Goal: Task Accomplishment & Management: Use online tool/utility

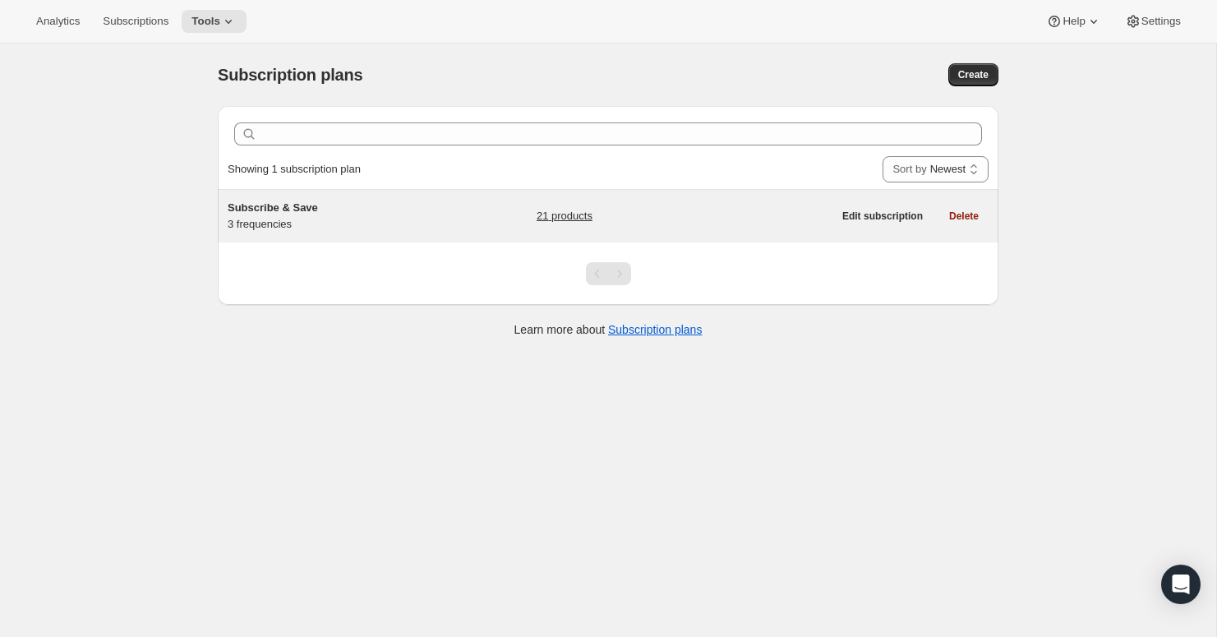
click at [384, 217] on div "Subscribe & Save 3 frequencies" at bounding box center [330, 216] width 205 height 33
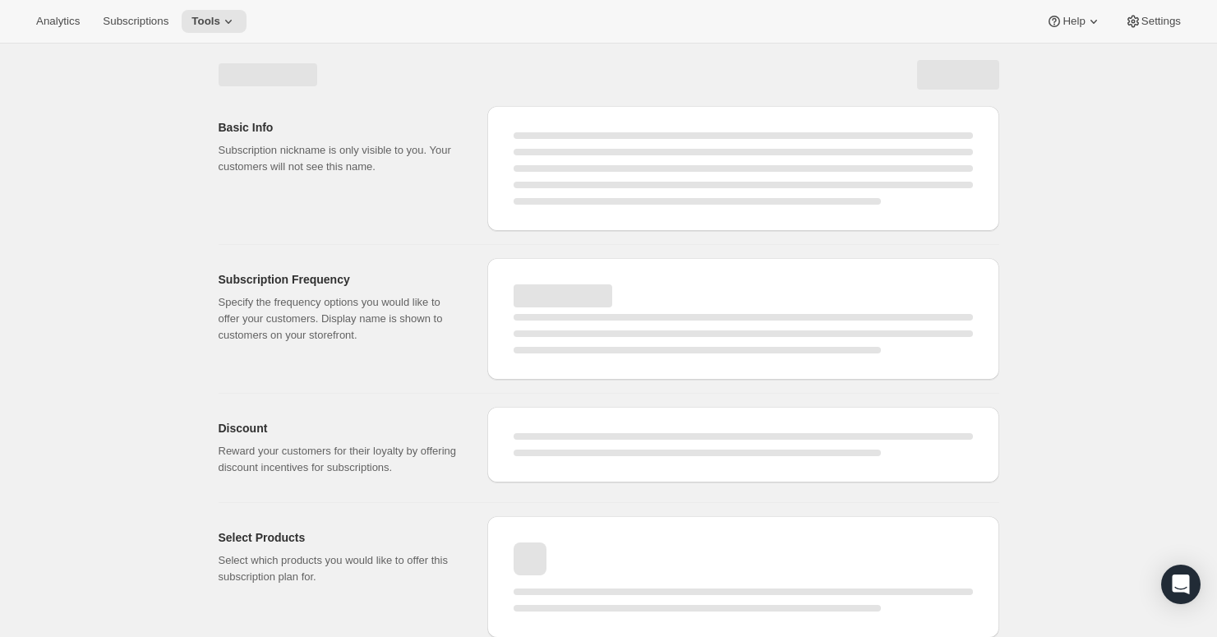
select select "WEEK"
select select "MONTH"
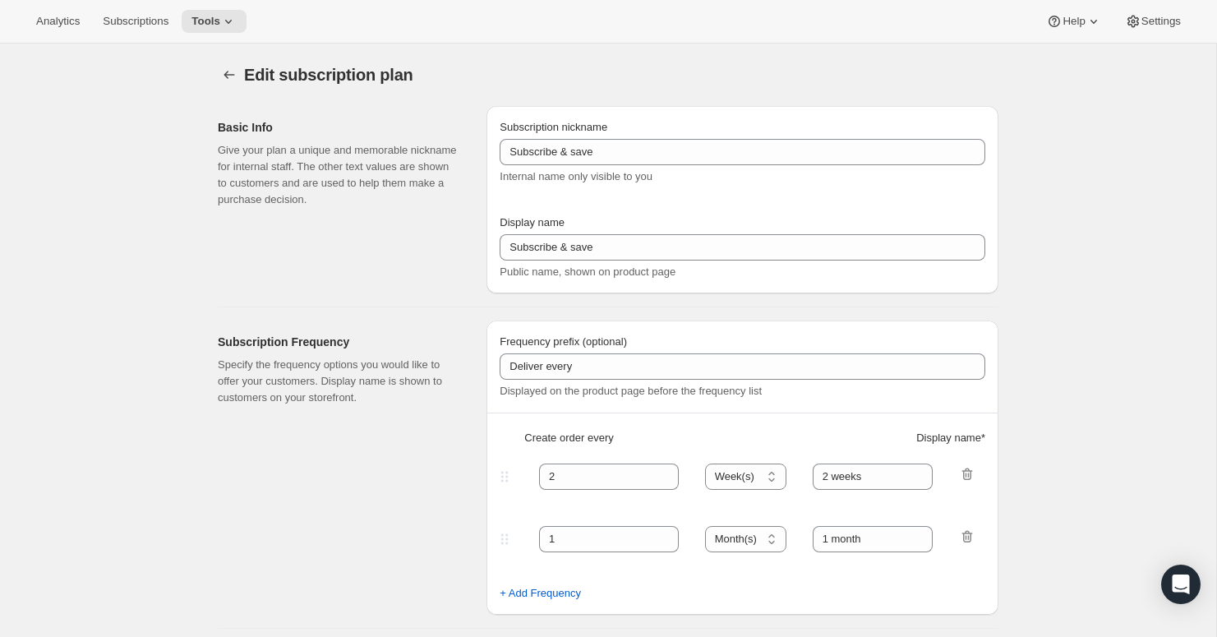
type input "Subscribe & Save"
type input "Build A Bundle Subscription"
type input "1"
select select "MONTH"
type input "1 month"
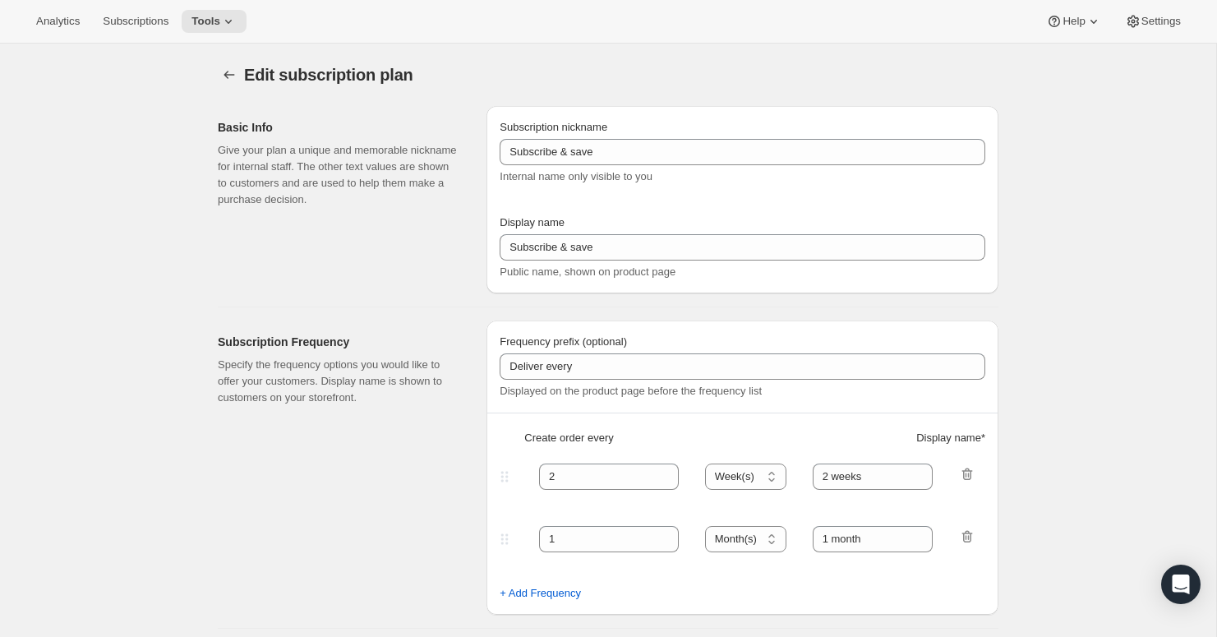
type input "2"
type input "2 months"
select select "MONTH"
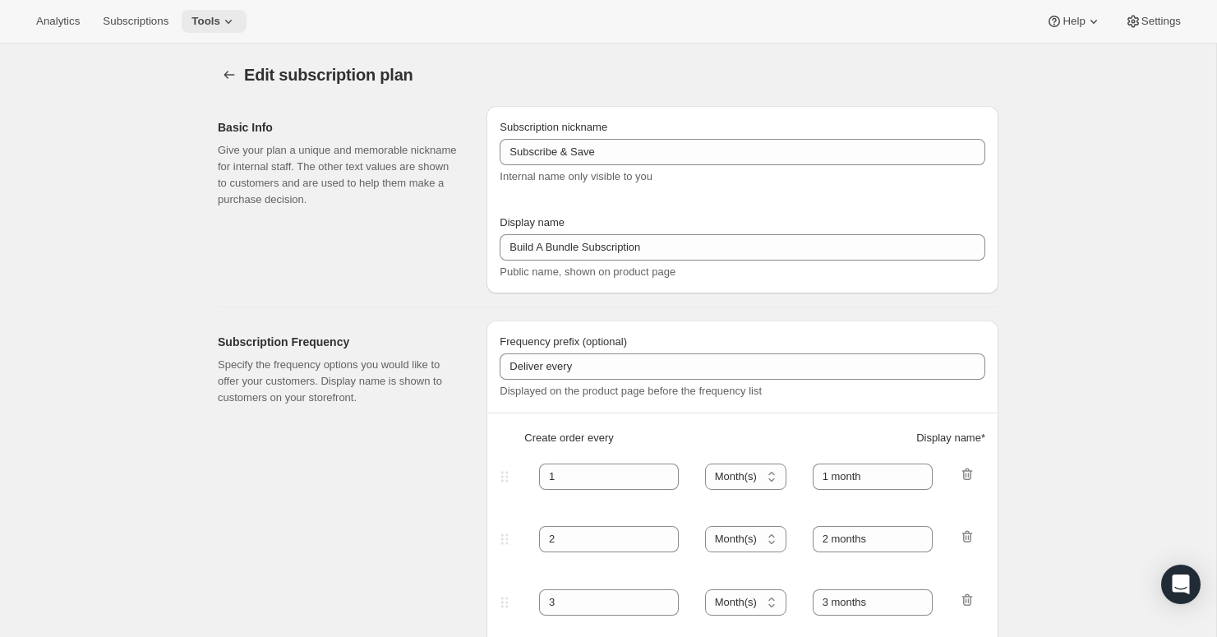
click at [220, 25] on icon at bounding box center [228, 21] width 16 height 16
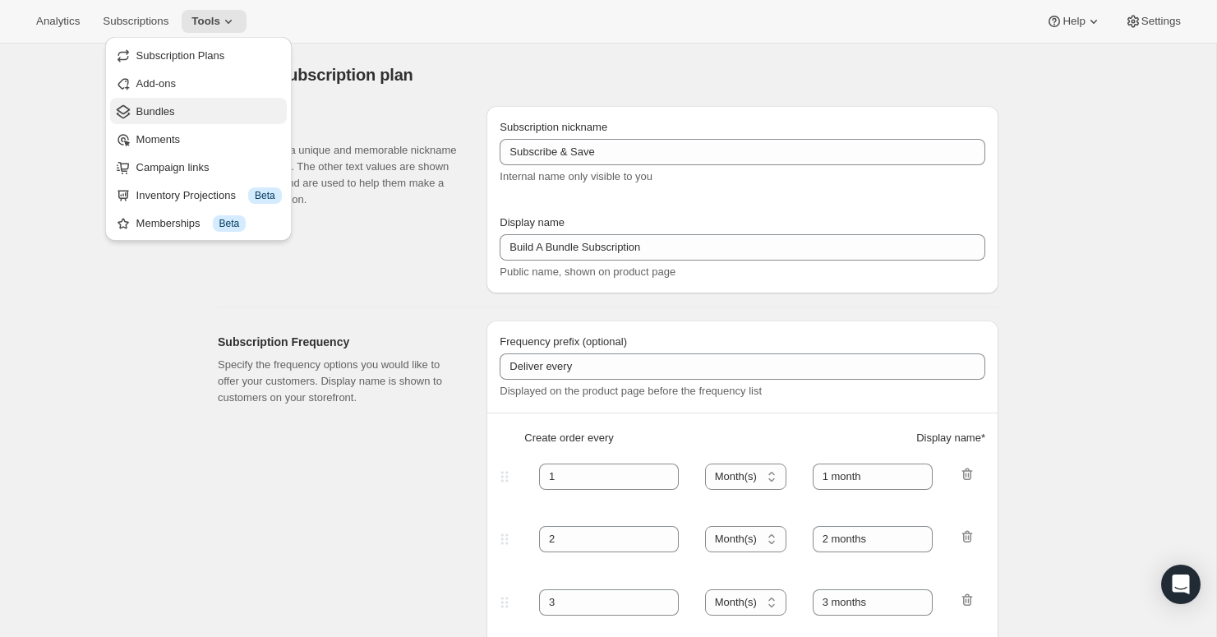
click at [174, 114] on span "Bundles" at bounding box center [155, 111] width 39 height 12
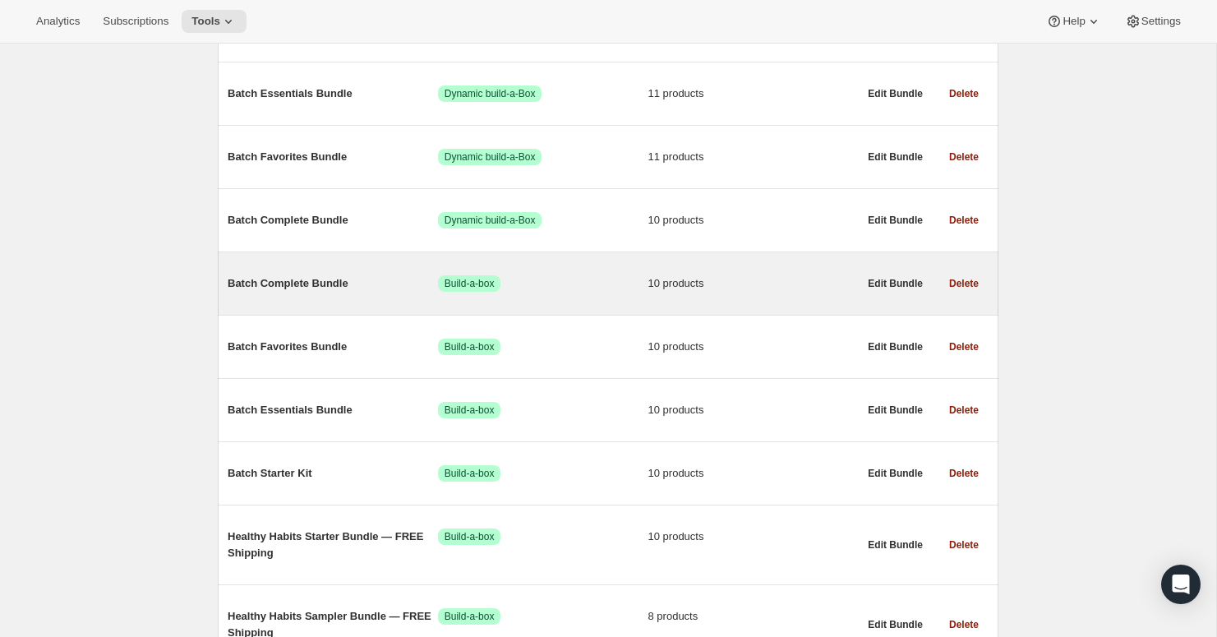
scroll to position [345, 0]
click at [318, 289] on span "Batch Complete Bundle" at bounding box center [333, 284] width 210 height 16
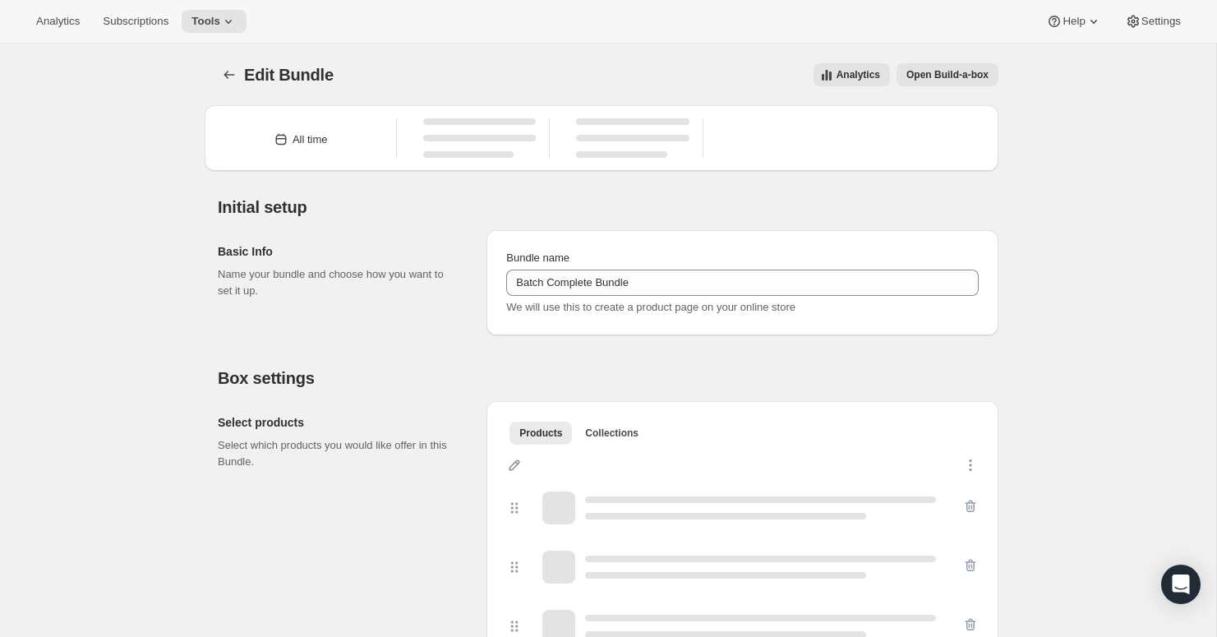
type input "Batch Complete Bundle"
radio input "true"
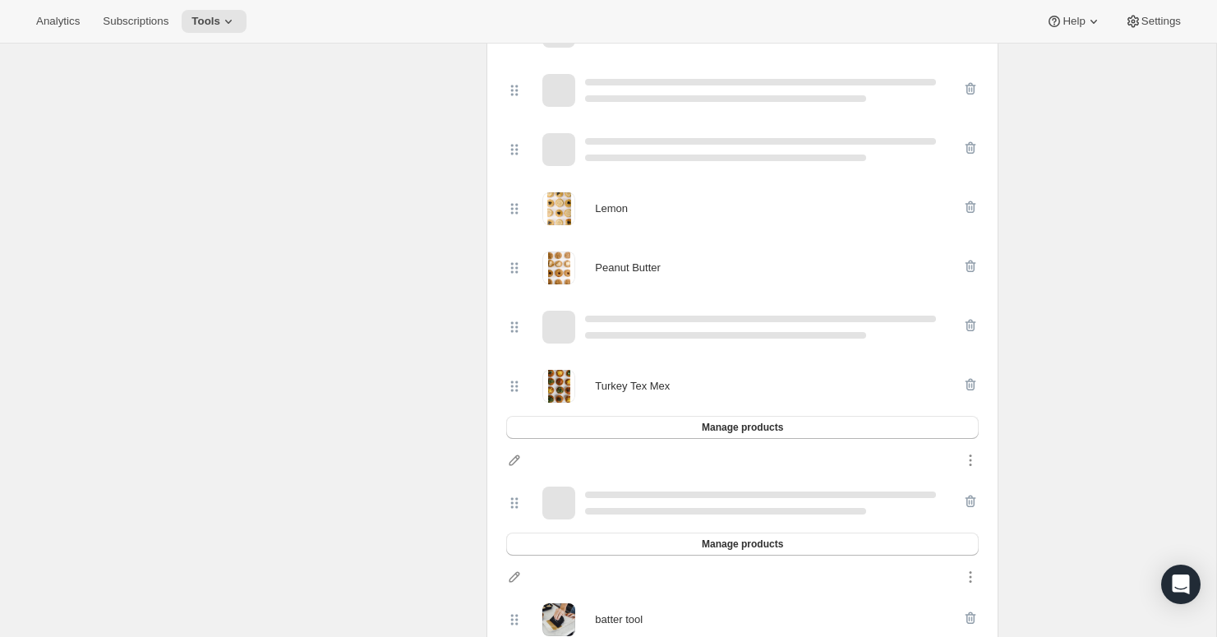
scroll to position [527, 0]
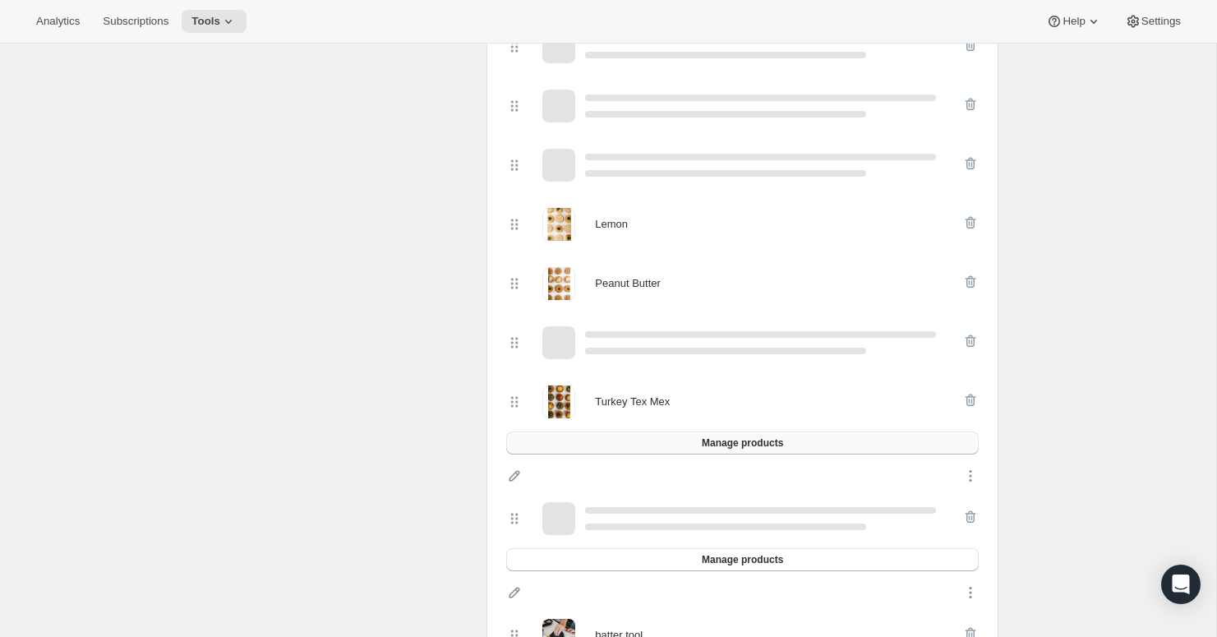
click at [758, 445] on span "Manage products" at bounding box center [742, 442] width 81 height 13
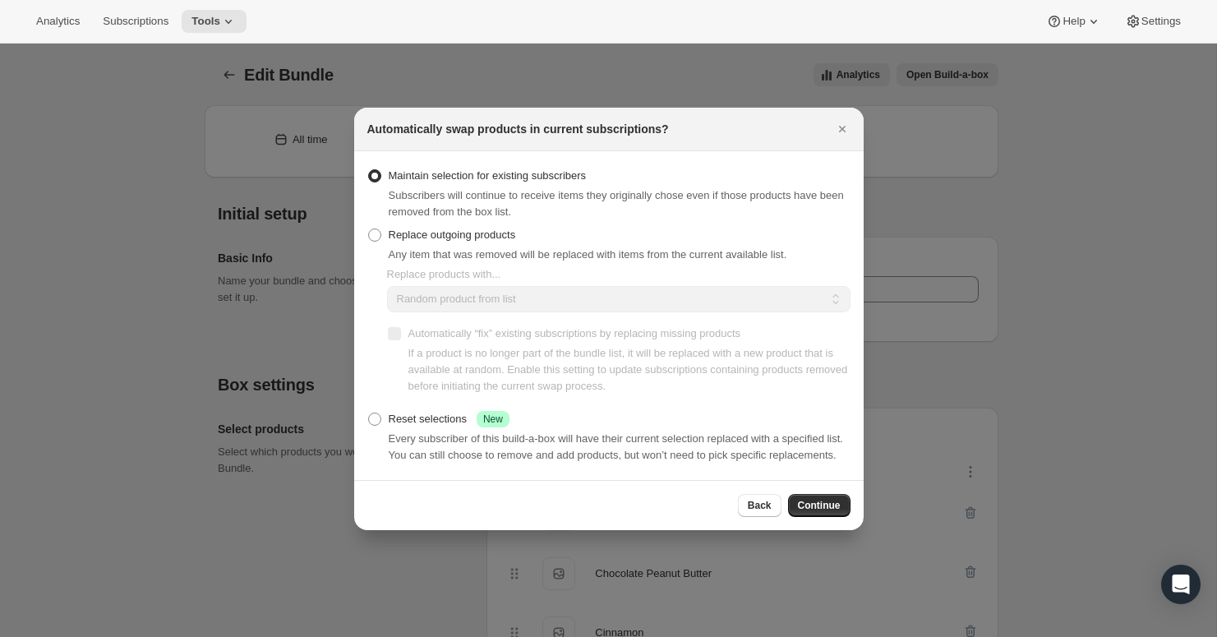
scroll to position [449, 0]
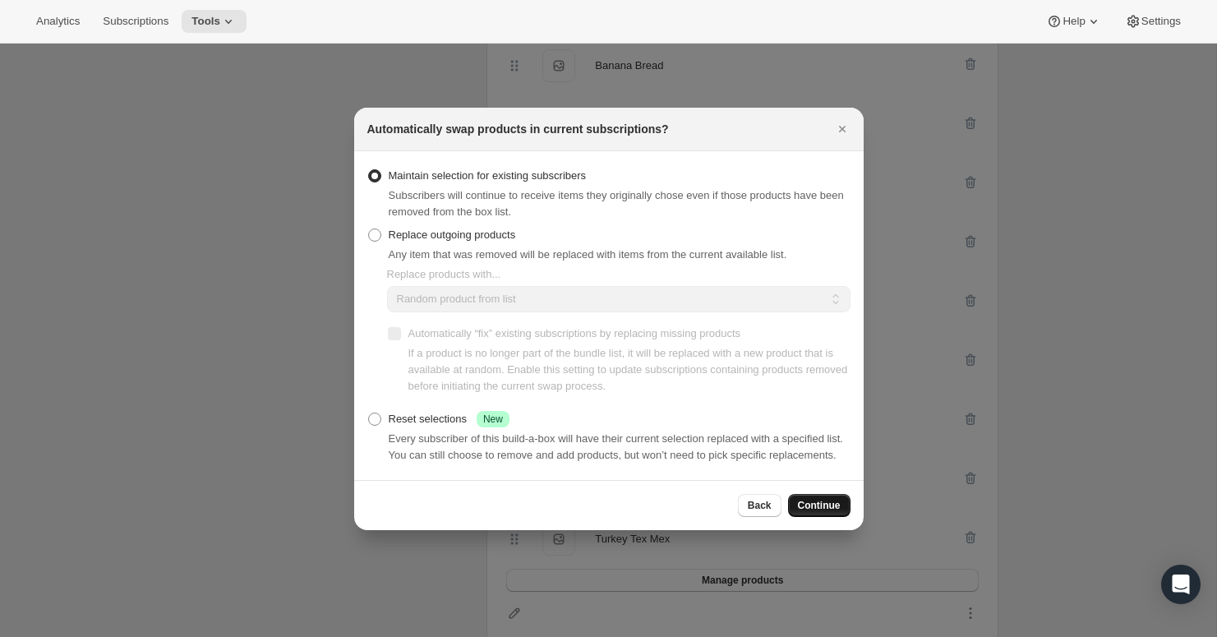
click at [810, 512] on span "Continue" at bounding box center [819, 505] width 43 height 13
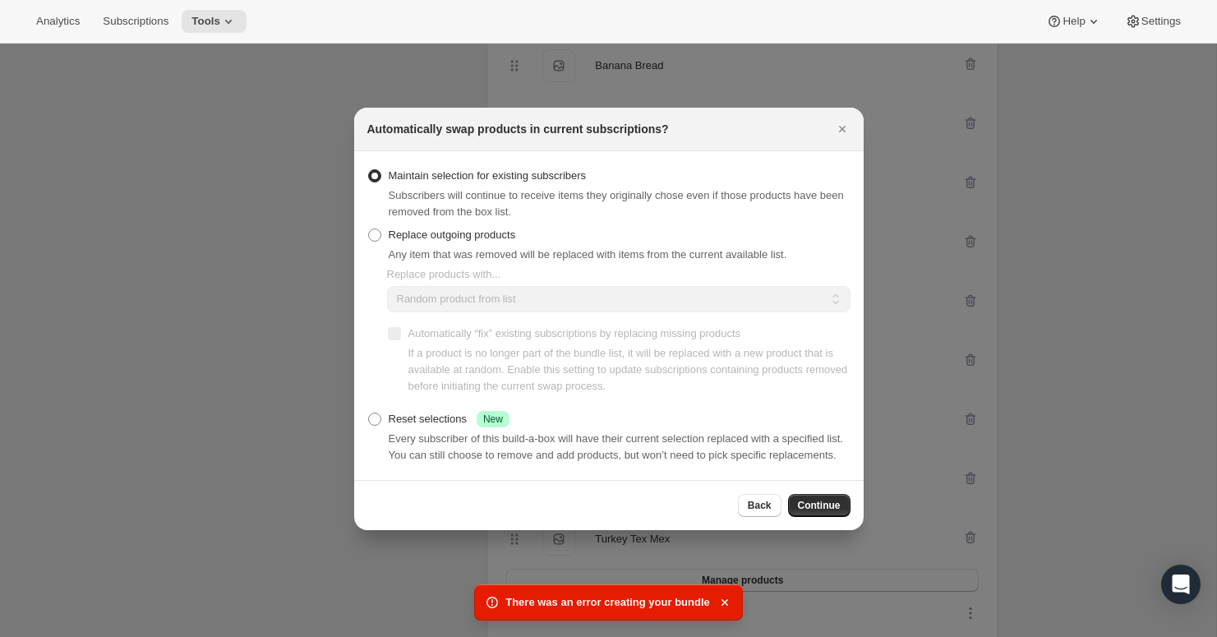
scroll to position [440, 0]
click at [834, 512] on span "Continue" at bounding box center [819, 505] width 43 height 13
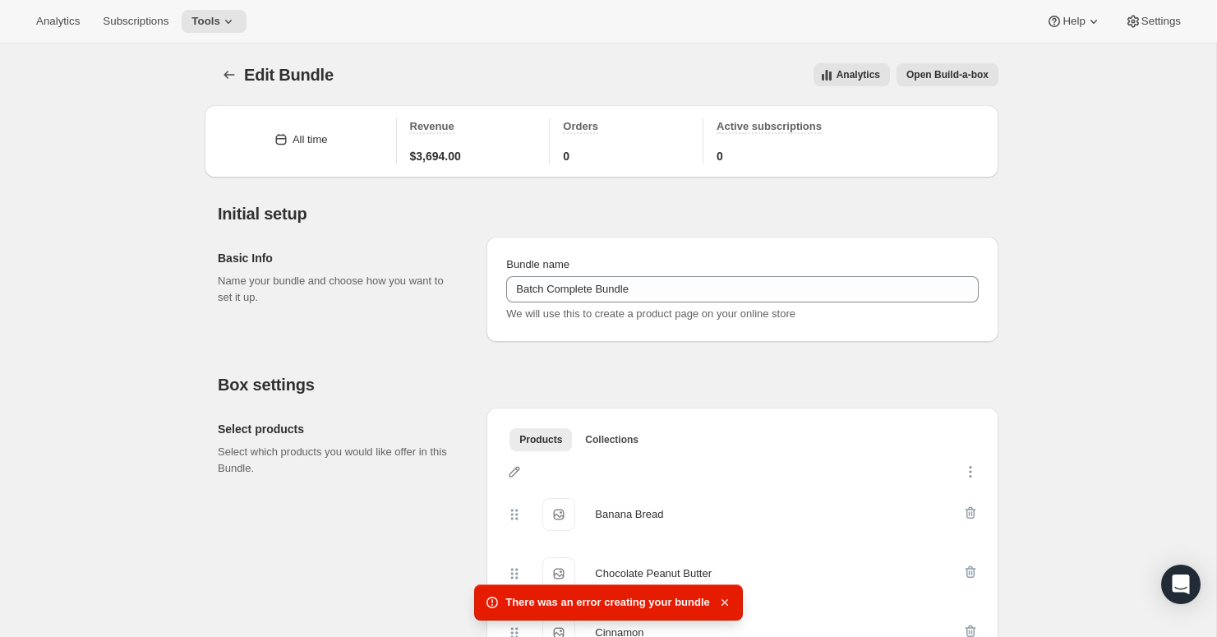
click at [725, 599] on icon "button" at bounding box center [724, 602] width 16 height 16
